Goal: Navigation & Orientation: Find specific page/section

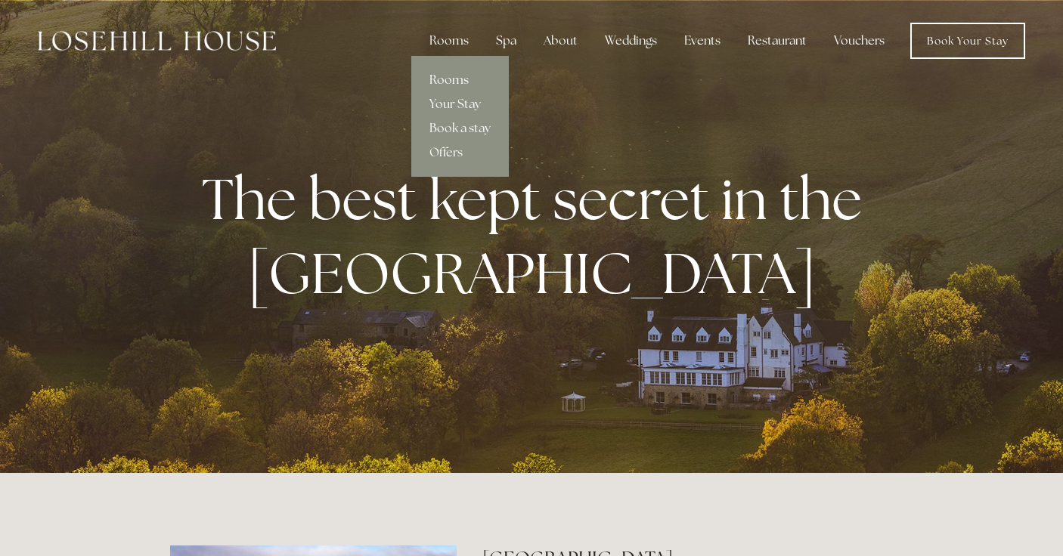
click at [449, 83] on link "Rooms" at bounding box center [460, 80] width 98 height 24
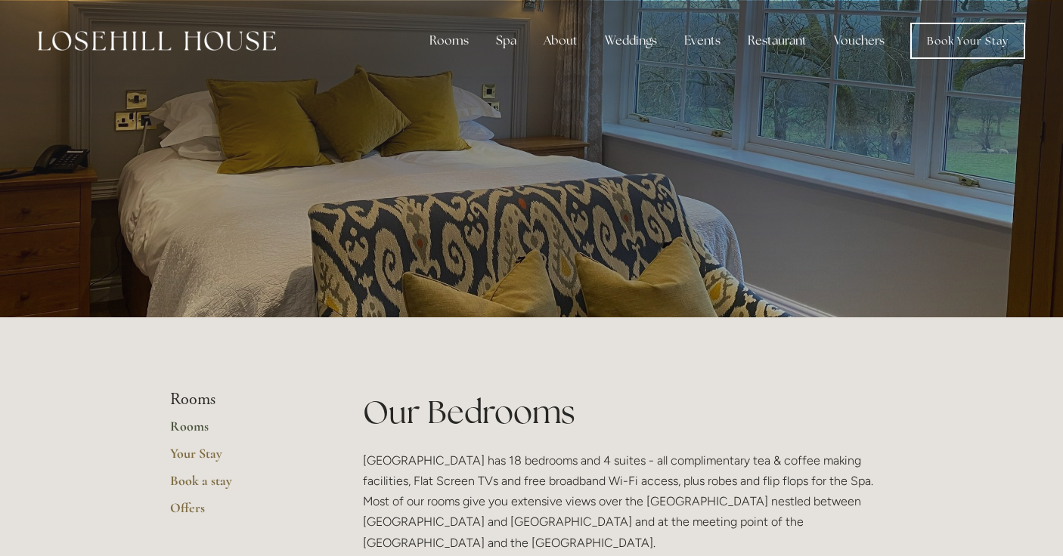
click at [221, 49] on img at bounding box center [157, 41] width 238 height 20
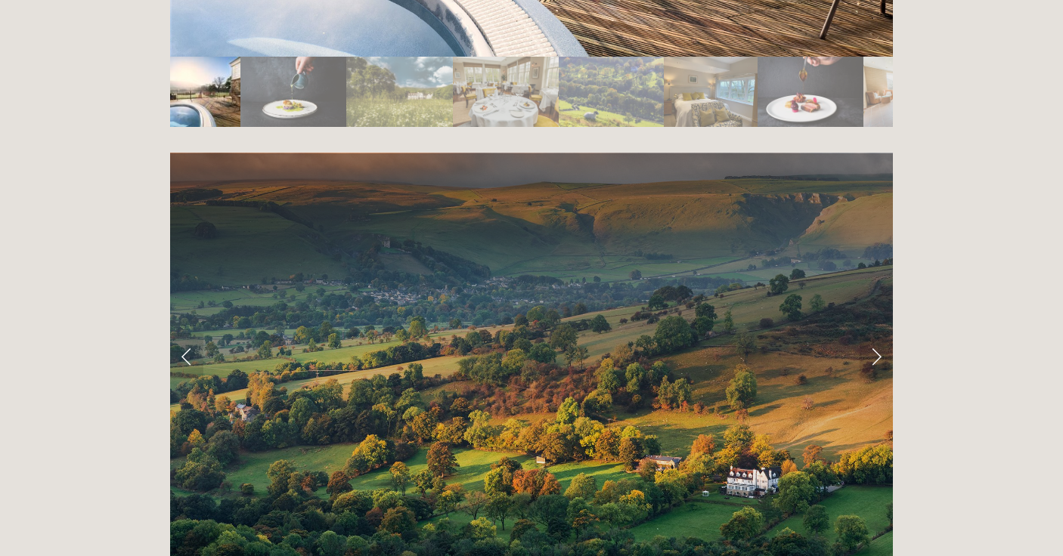
scroll to position [2990, 0]
